Goal: Information Seeking & Learning: Learn about a topic

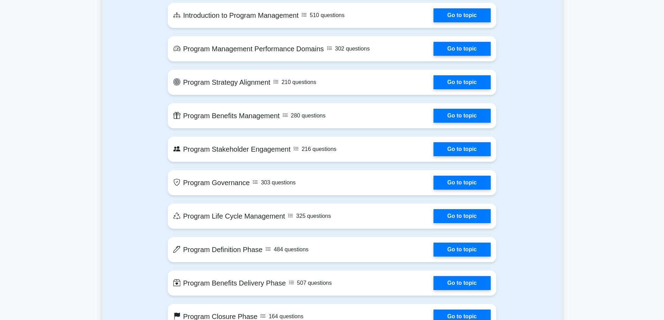
scroll to position [423, 0]
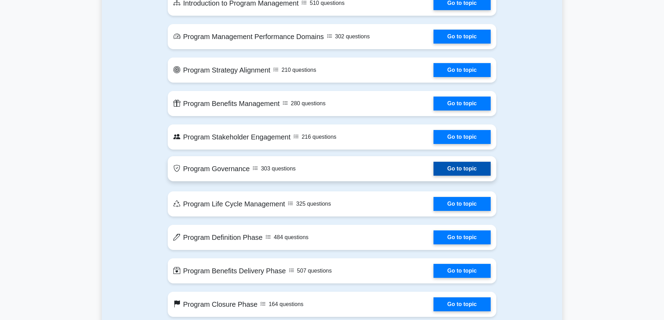
click at [464, 176] on link "Go to topic" at bounding box center [461, 169] width 57 height 14
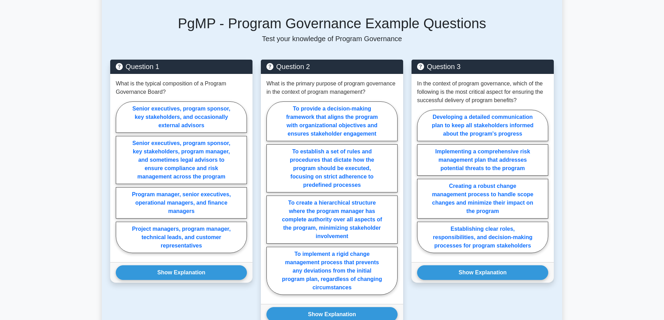
scroll to position [332, 0]
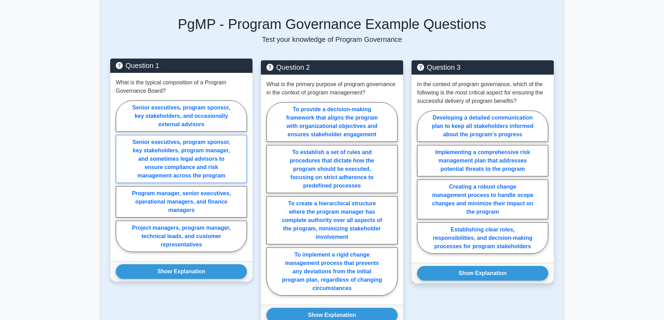
click at [228, 155] on label "Senior executives, program sponsor, key stakeholders, program manager, and some…" at bounding box center [181, 159] width 131 height 48
click at [120, 176] on input "Senior executives, program sponsor, key stakeholders, program manager, and some…" at bounding box center [118, 178] width 5 height 5
radio input "true"
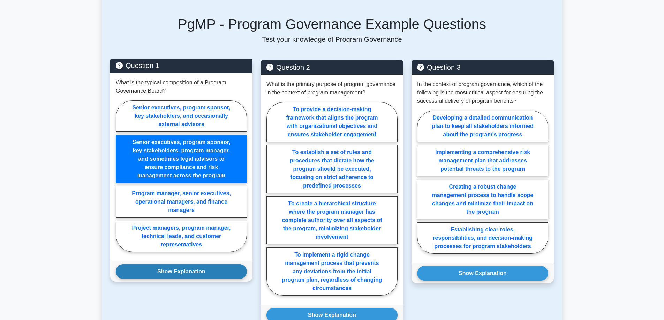
click at [175, 273] on button "Show Explanation" at bounding box center [181, 271] width 131 height 15
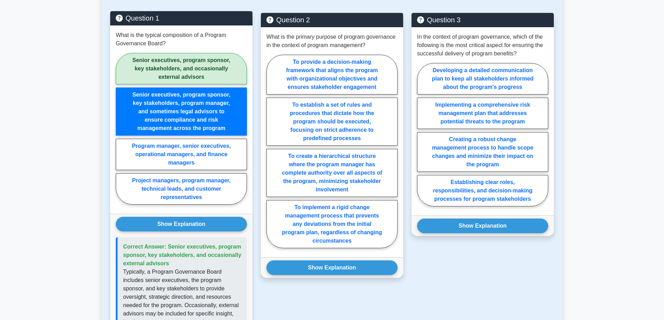
scroll to position [367, 0]
